Goal: Transaction & Acquisition: Purchase product/service

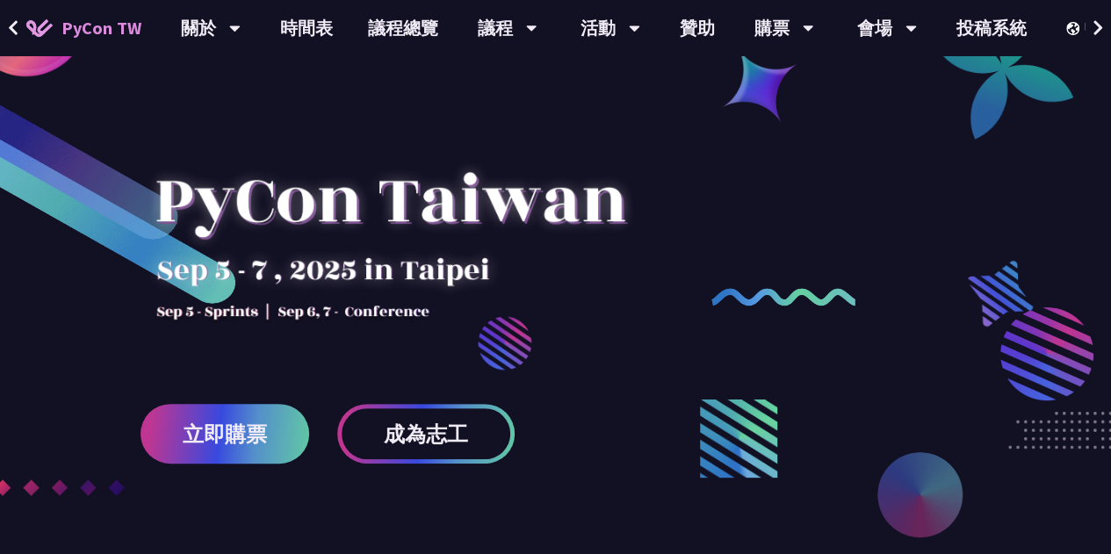
scroll to position [176, 0]
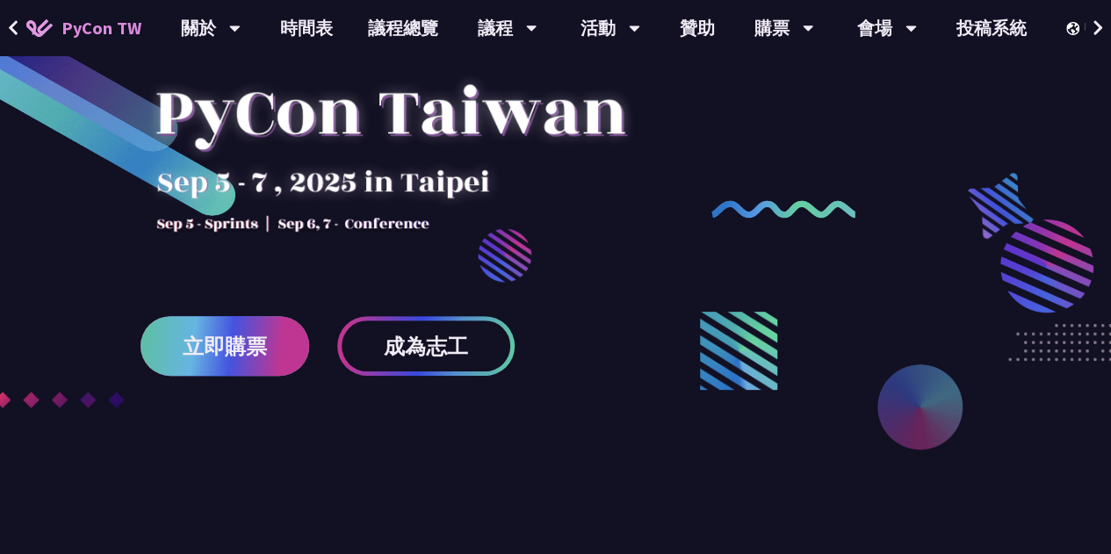
click at [235, 350] on span "立即購票" at bounding box center [225, 347] width 84 height 22
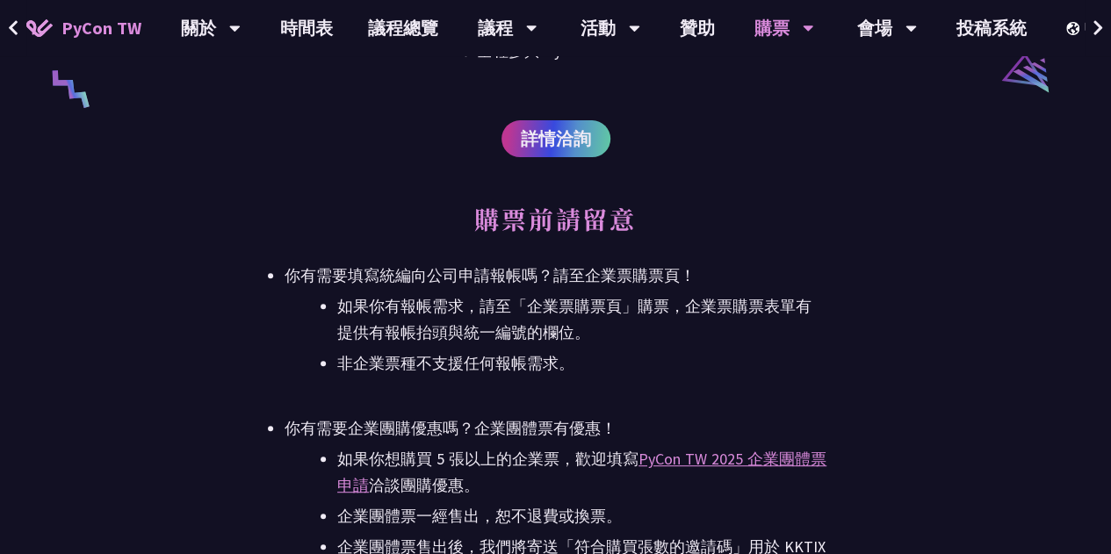
scroll to position [3689, 0]
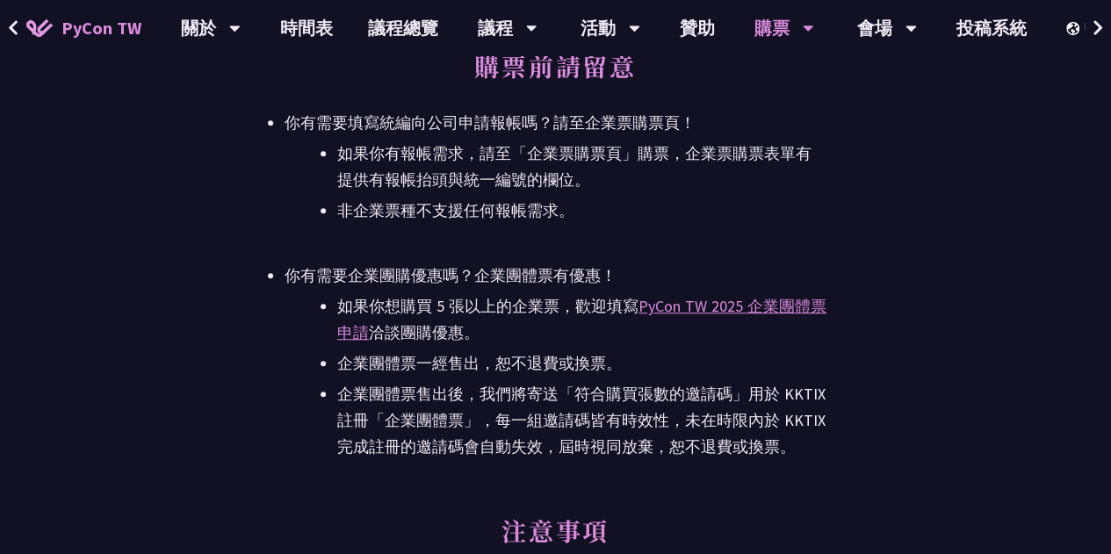
click at [395, 243] on ul "你有需要填寫統編向公司申請報帳嗎？請至企業票購票頁！ 如果你有報帳需求，請至「企業票購票頁」購票，企業票購票表單有提供有報帳抬頭與統一編號的欄位。 非企業票種…" at bounding box center [556, 285] width 542 height 350
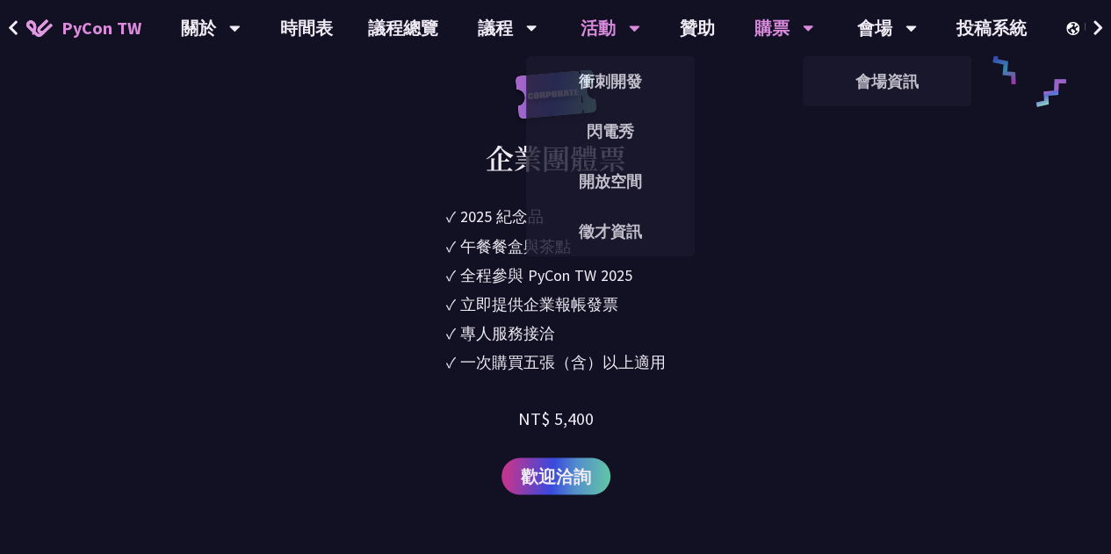
scroll to position [1405, 0]
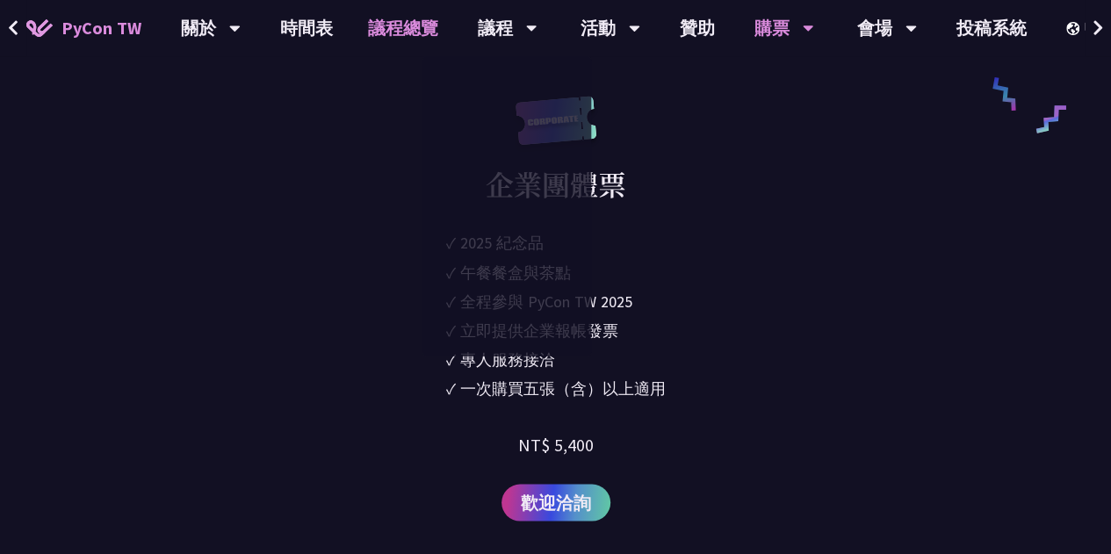
click at [402, 33] on link "議程總覽" at bounding box center [402, 28] width 105 height 56
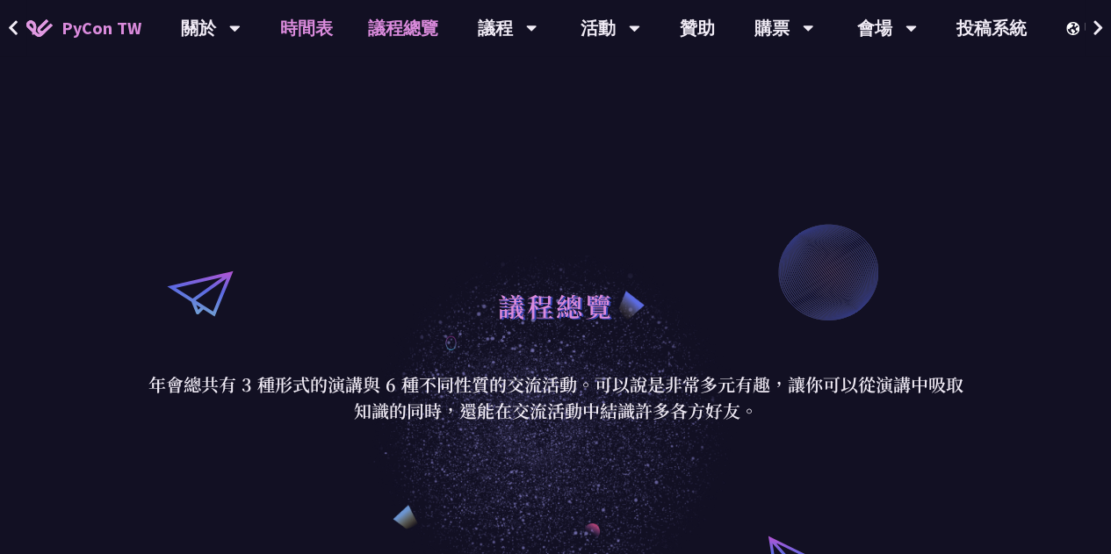
click at [336, 25] on link "時間表" at bounding box center [307, 28] width 88 height 56
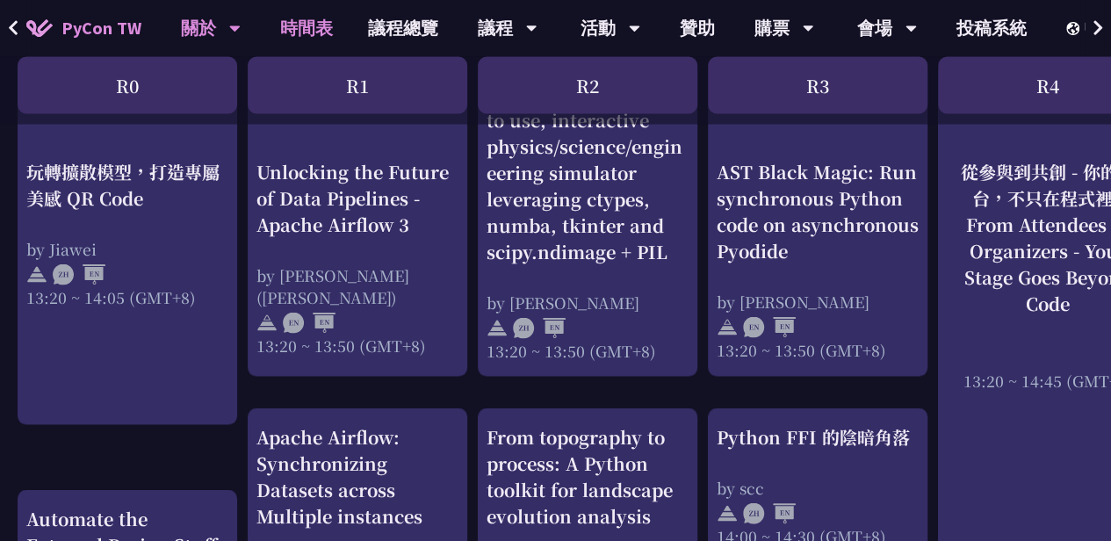
scroll to position [1318, 0]
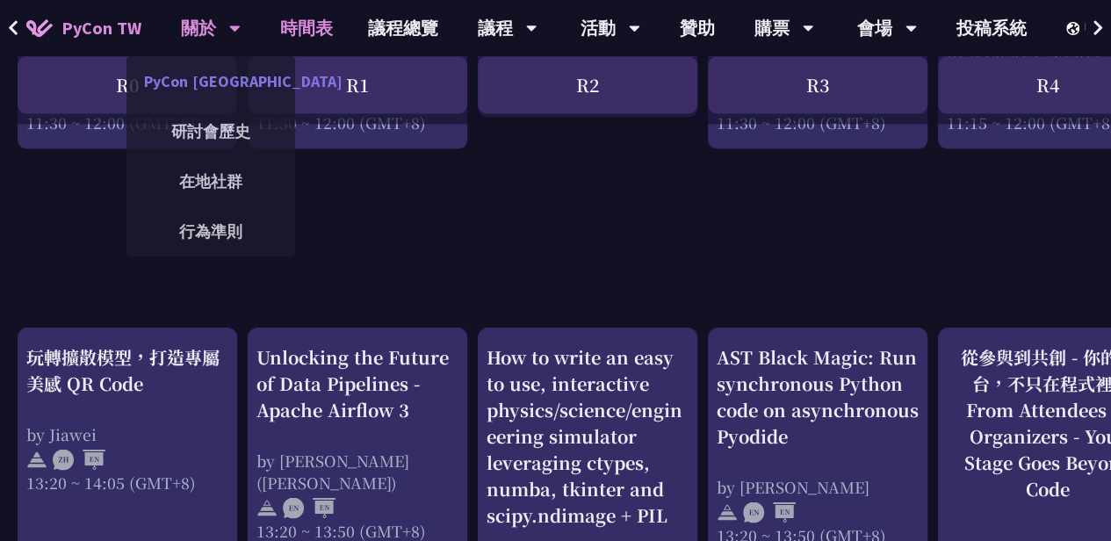
click at [236, 80] on link "PyCon [GEOGRAPHIC_DATA]" at bounding box center [210, 81] width 169 height 41
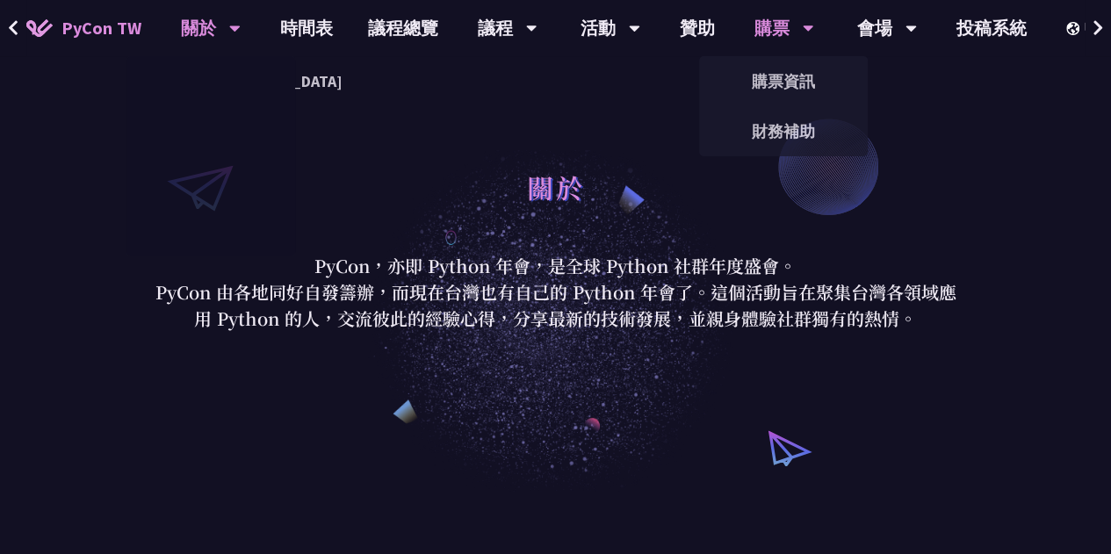
click at [538, 33] on div "購票" at bounding box center [508, 28] width 60 height 56
click at [782, 76] on link "購票資訊" at bounding box center [783, 81] width 169 height 41
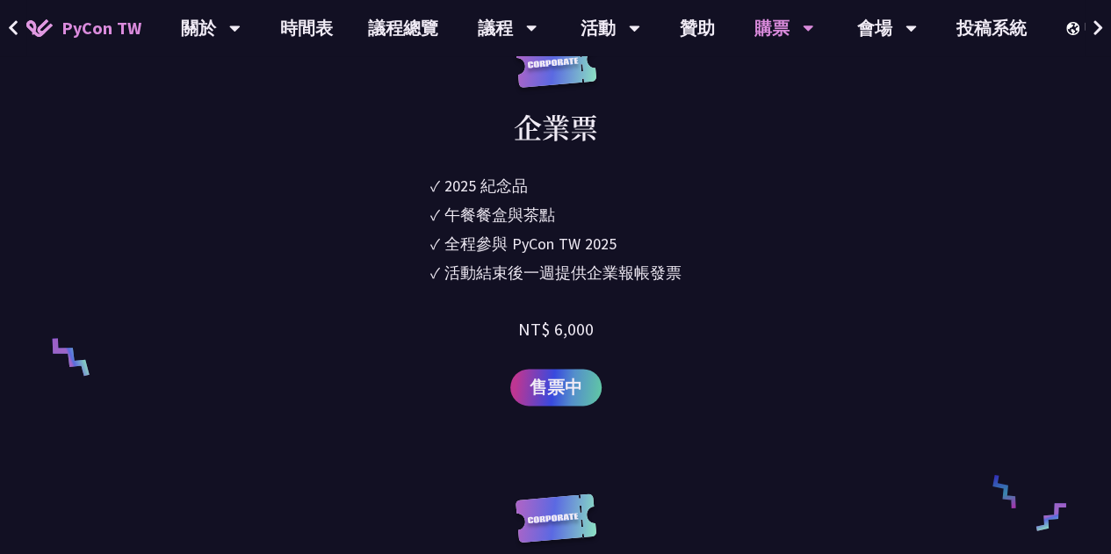
scroll to position [1054, 0]
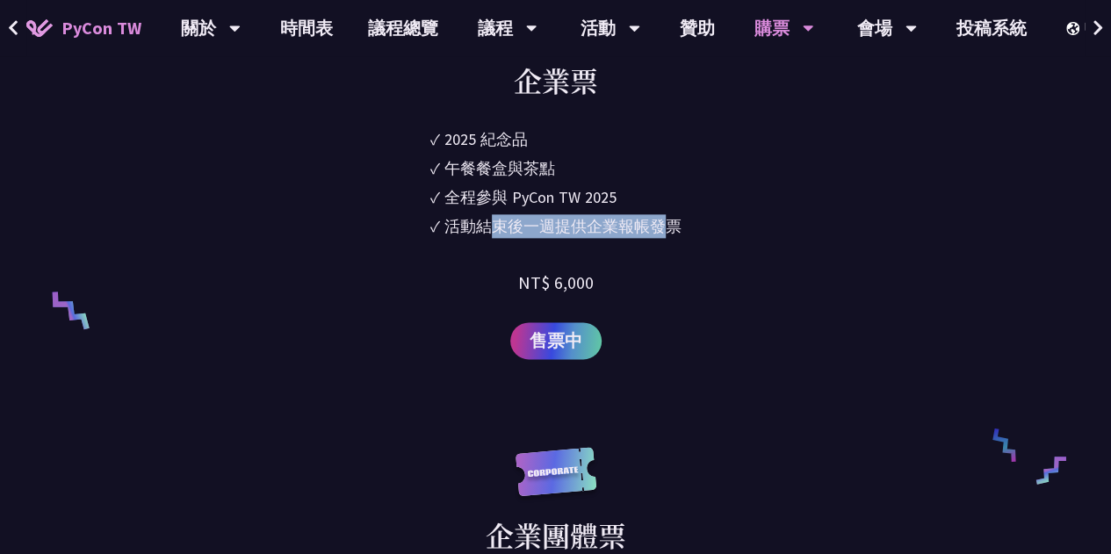
drag, startPoint x: 498, startPoint y: 220, endPoint x: 663, endPoint y: 223, distance: 165.2
click at [663, 223] on div "活動結束後一週提供企業報帳發票" at bounding box center [562, 226] width 237 height 24
click at [718, 251] on div "企業票 ✓ 2025 [PERSON_NAME]✓ 午餐餐盒與茶點 ✓ 全程參與 PyCon TW 2025 ✓ 活動結束後一週提供企業報帳發票 NT$ 6,…" at bounding box center [556, 175] width 542 height 368
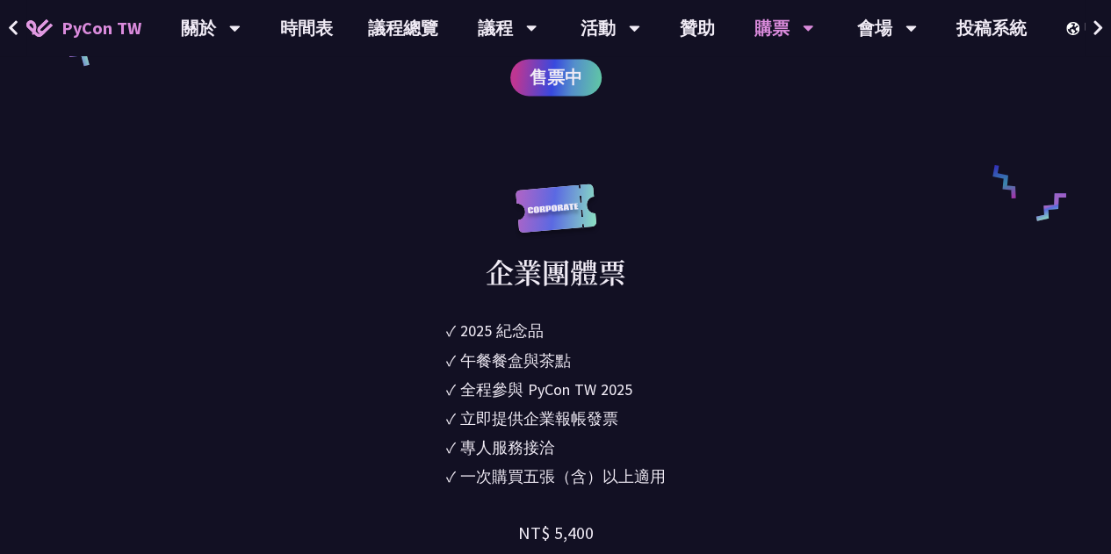
scroll to position [966, 0]
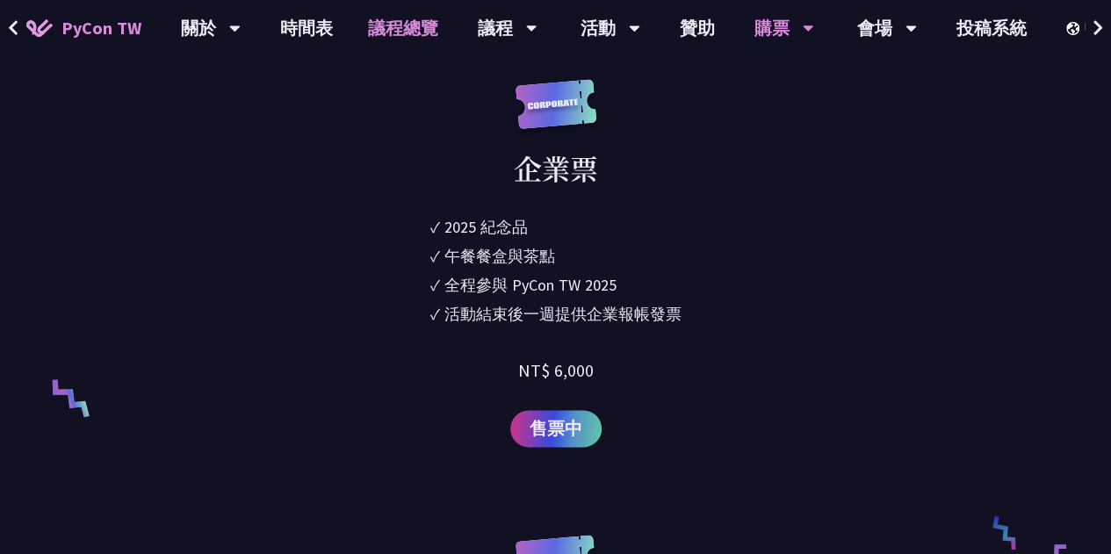
click at [386, 33] on link "議程總覽" at bounding box center [402, 28] width 105 height 56
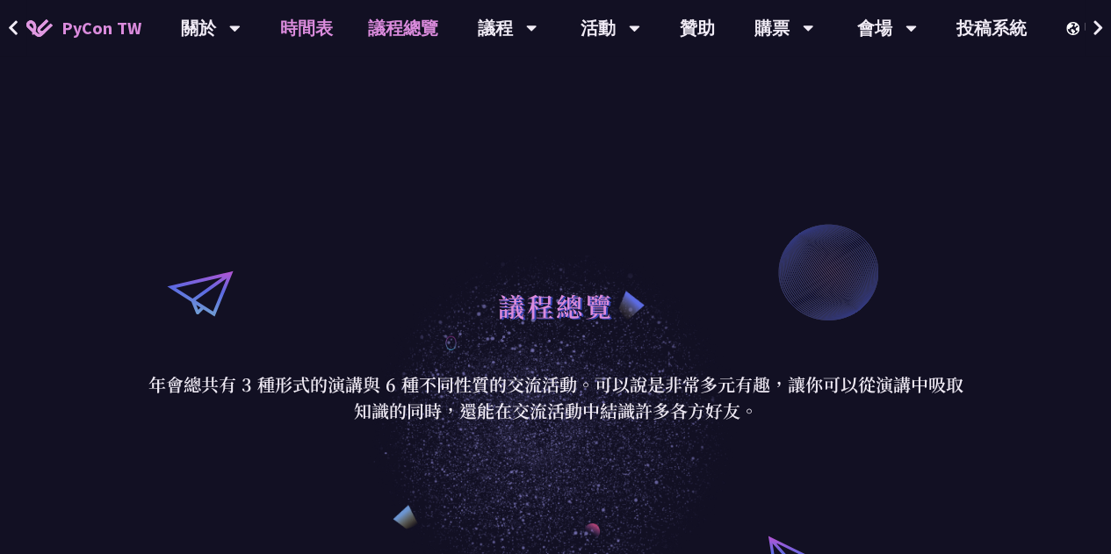
click at [313, 31] on link "時間表" at bounding box center [307, 28] width 88 height 56
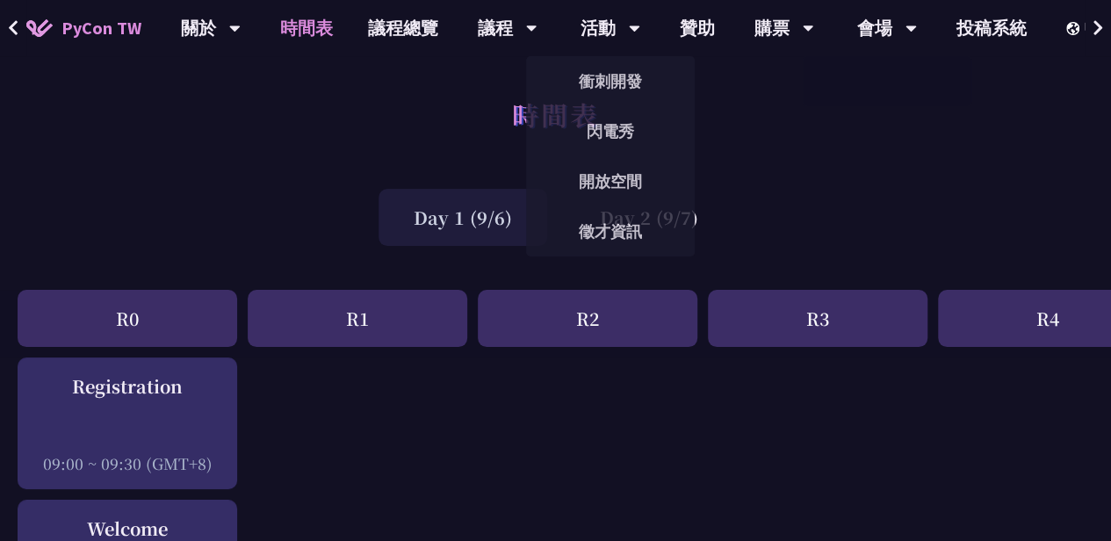
click at [83, 25] on span "PyCon TW" at bounding box center [101, 28] width 80 height 26
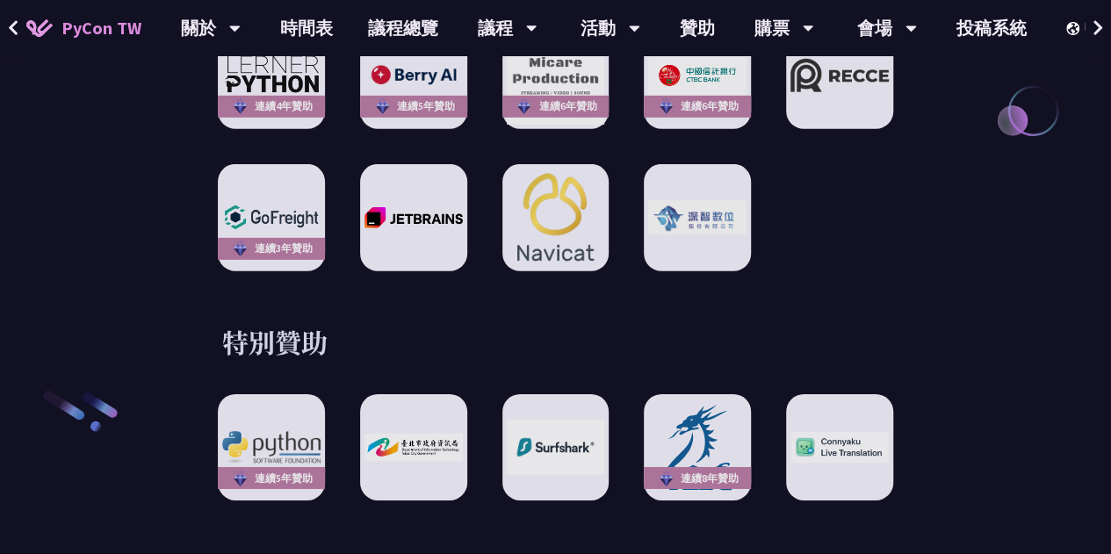
scroll to position [2635, 0]
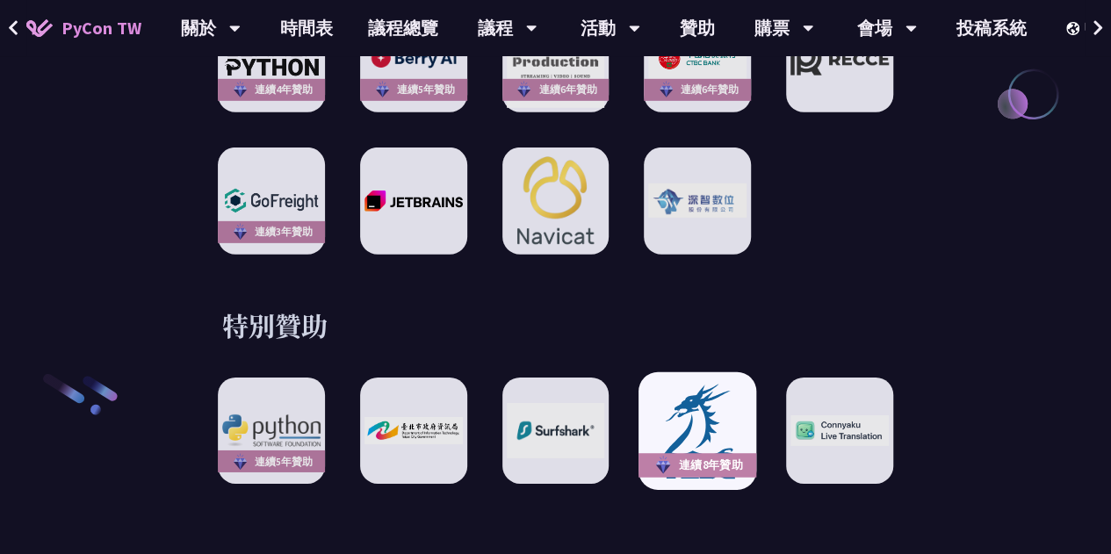
click at [707, 398] on img at bounding box center [698, 431] width 108 height 100
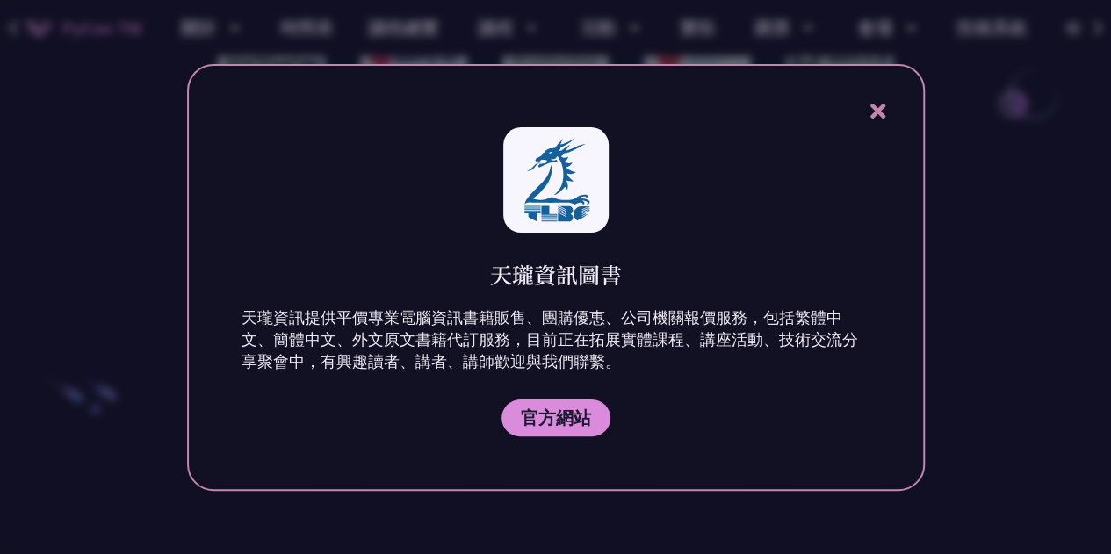
click at [880, 95] on div "天瓏資訊圖書 天瓏資訊提供平價專業電腦資訊書籍販售、團購優惠、公司機關報價服務，包括繁體中文、簡體中文、外文原文書籍代訂服務，目前正在拓展實體課程、講座活動、…" at bounding box center [556, 277] width 738 height 427
click at [871, 113] on icon at bounding box center [878, 111] width 22 height 22
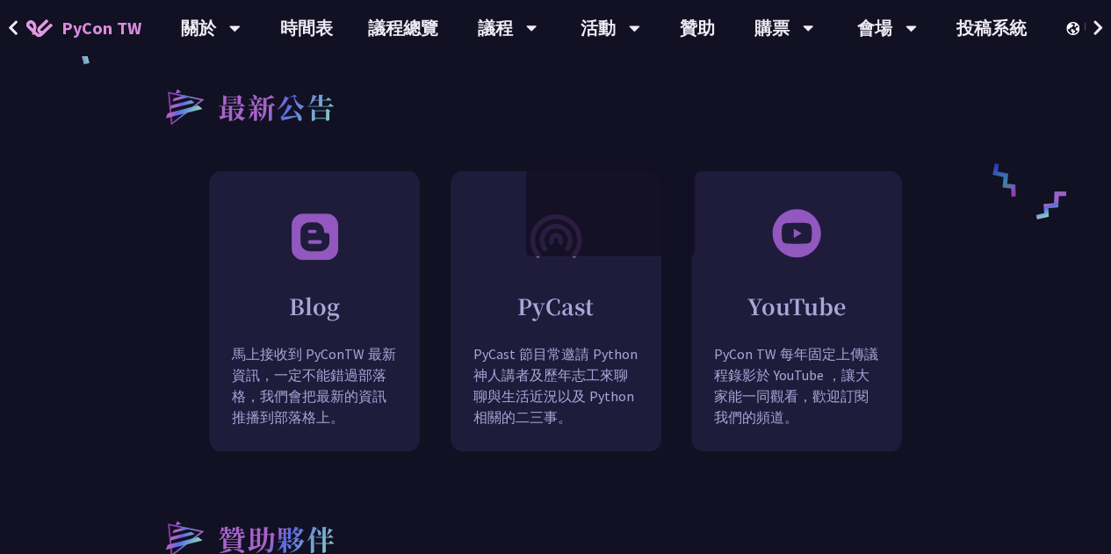
scroll to position [1405, 0]
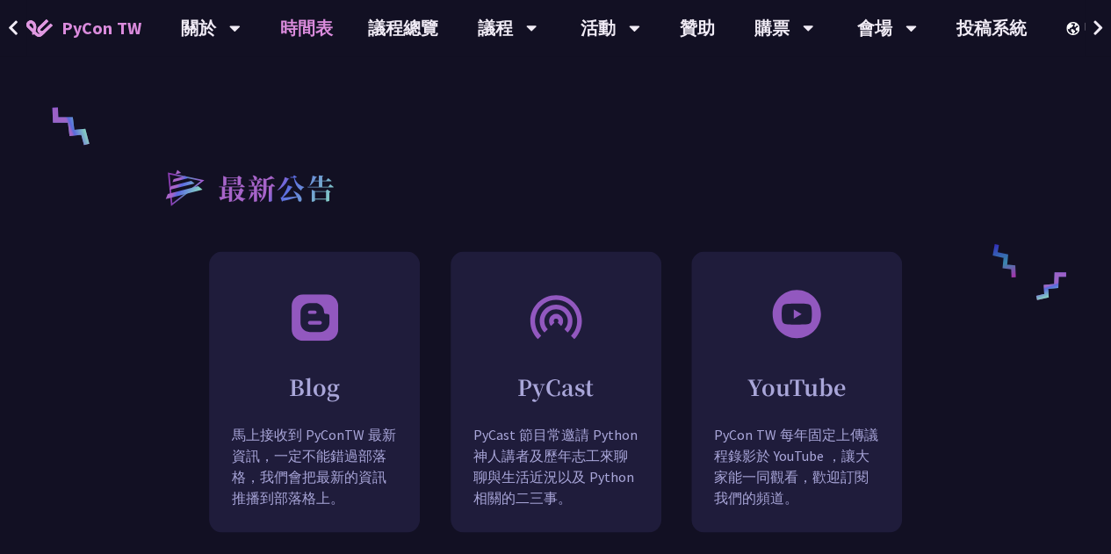
click at [290, 28] on link "時間表" at bounding box center [307, 28] width 88 height 56
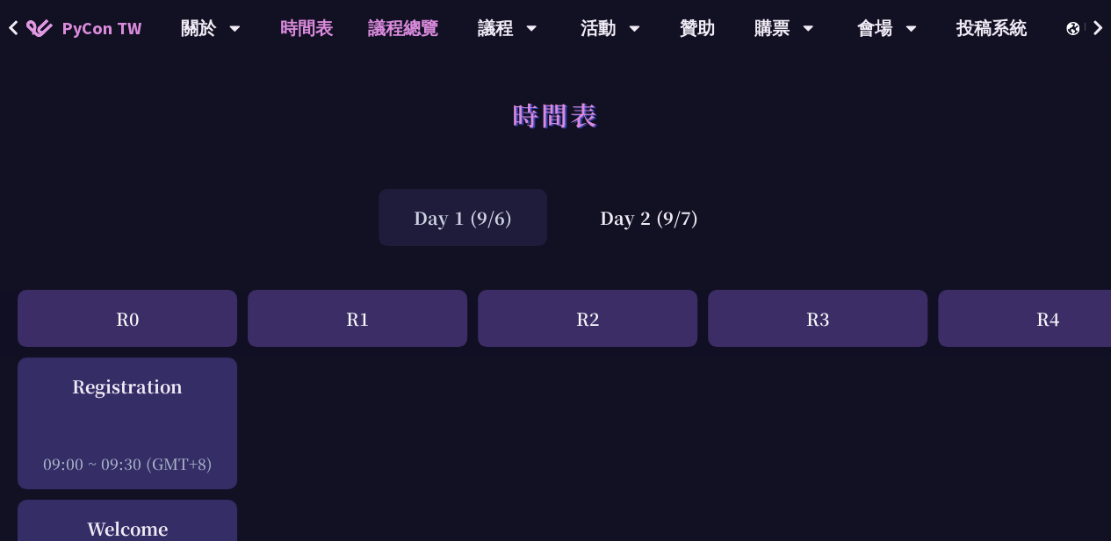
click at [418, 34] on link "議程總覽" at bounding box center [402, 28] width 105 height 56
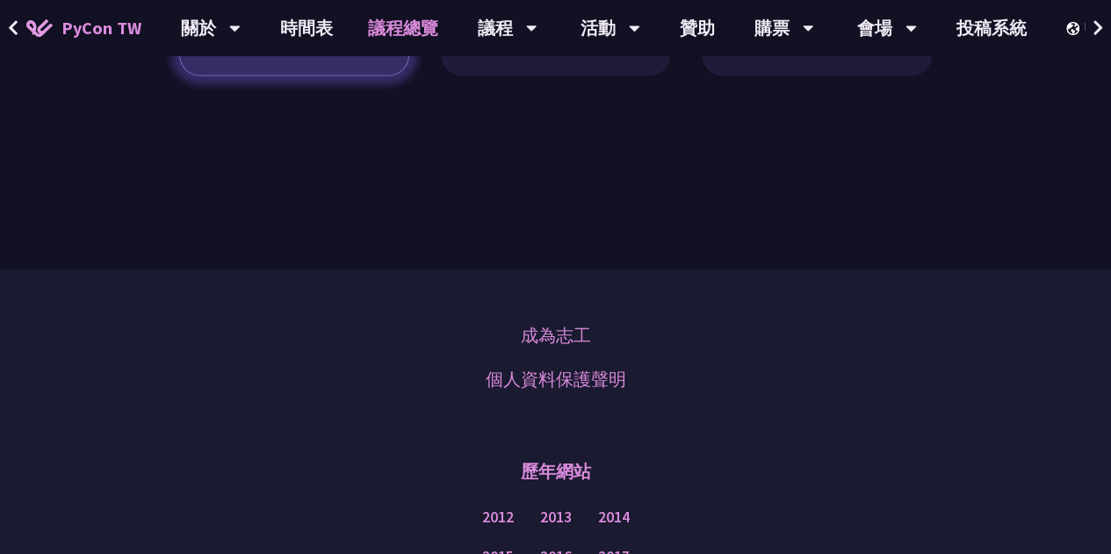
scroll to position [1845, 0]
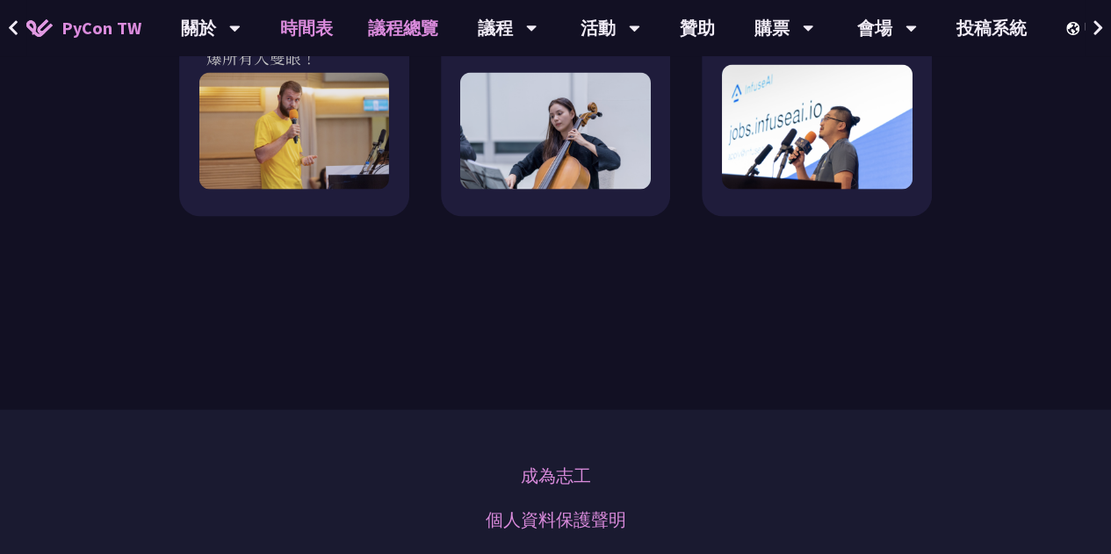
click at [273, 25] on link "時間表" at bounding box center [307, 28] width 88 height 56
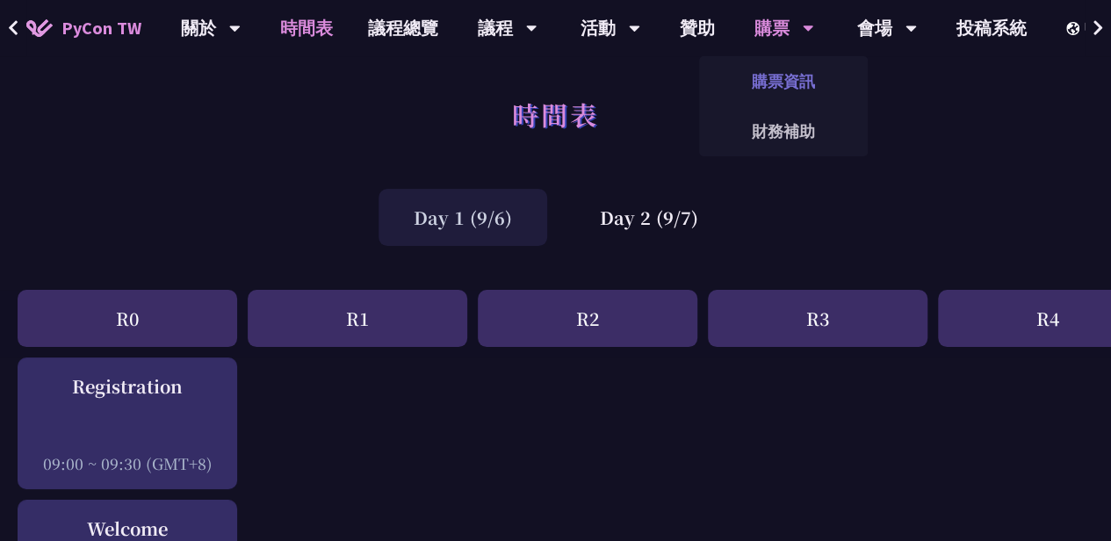
click at [783, 78] on link "購票資訊" at bounding box center [783, 81] width 169 height 41
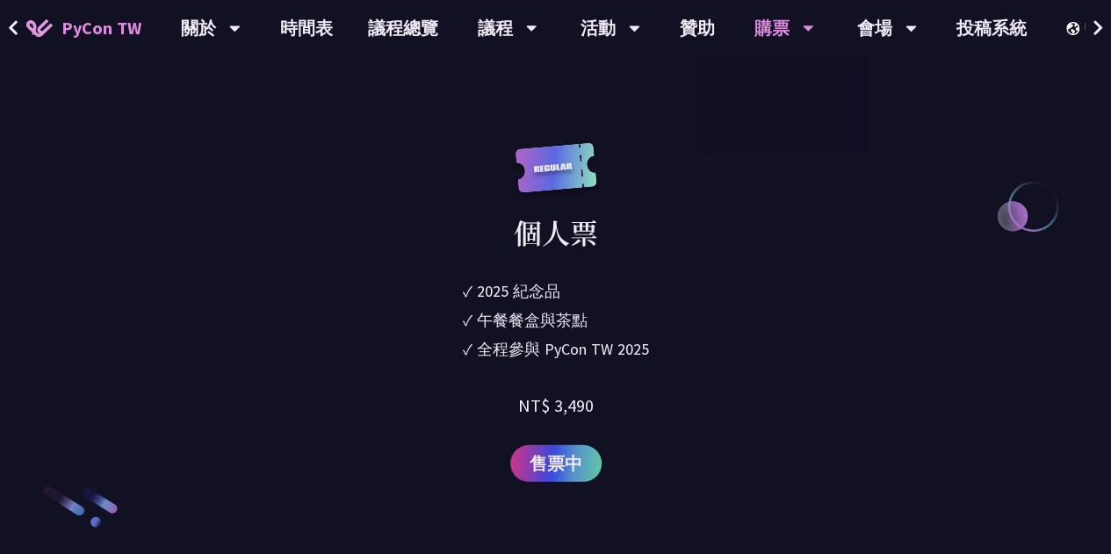
scroll to position [2372, 0]
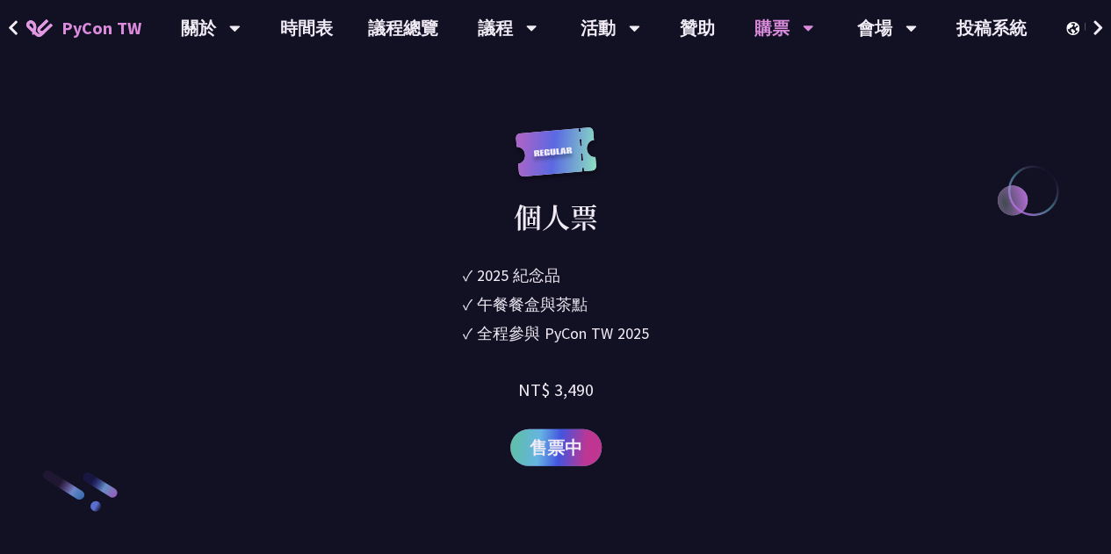
click at [545, 451] on span "售票中" at bounding box center [556, 448] width 53 height 26
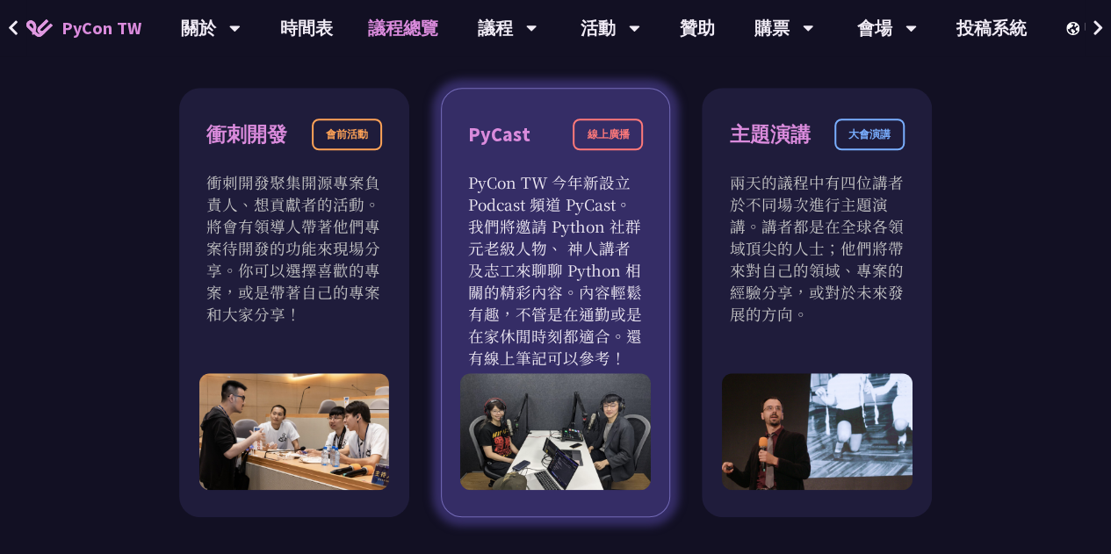
scroll to position [527, 0]
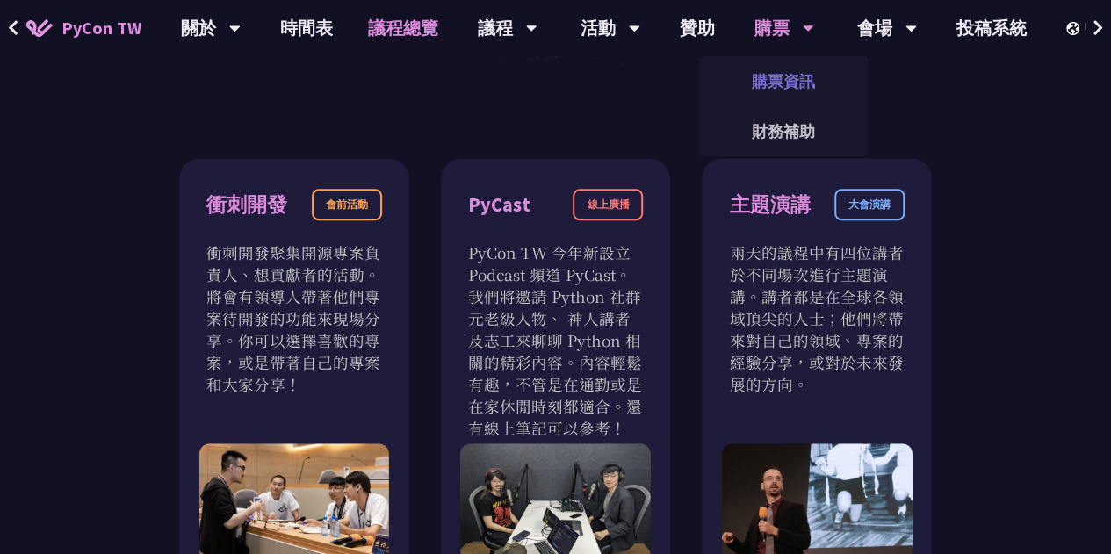
click at [796, 83] on link "購票資訊" at bounding box center [783, 81] width 169 height 41
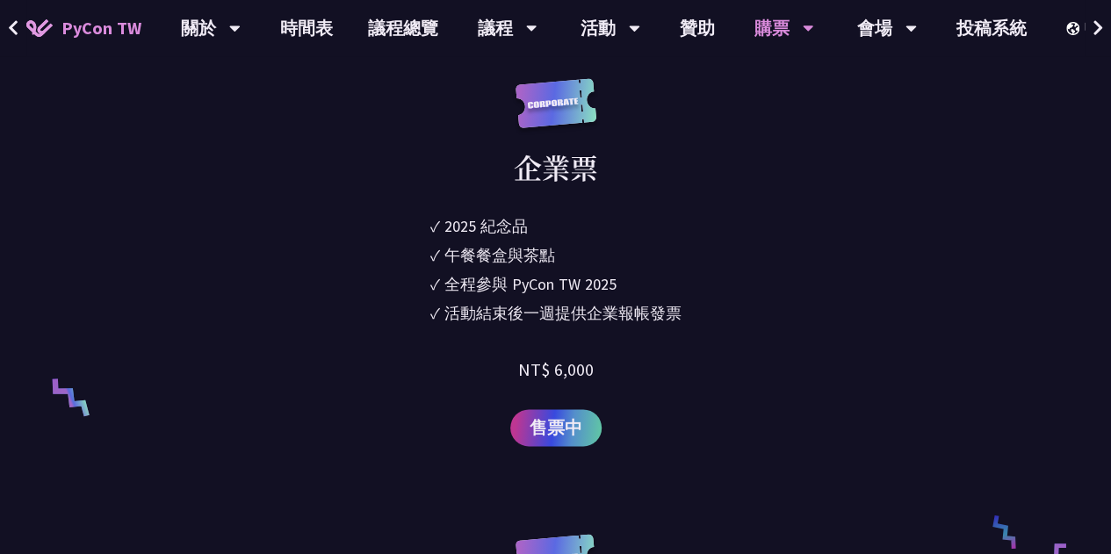
scroll to position [966, 0]
drag, startPoint x: 446, startPoint y: 314, endPoint x: 698, endPoint y: 310, distance: 252.1
click at [690, 311] on div "企業票 ✓ 2025 [PERSON_NAME]✓ 午餐餐盒與茶點 ✓ 全程參與 PyCon TW 2025 ✓ 活動結束後一週提供企業報帳發票 NT$ 6,…" at bounding box center [556, 263] width 542 height 368
